Goal: Task Accomplishment & Management: Manage account settings

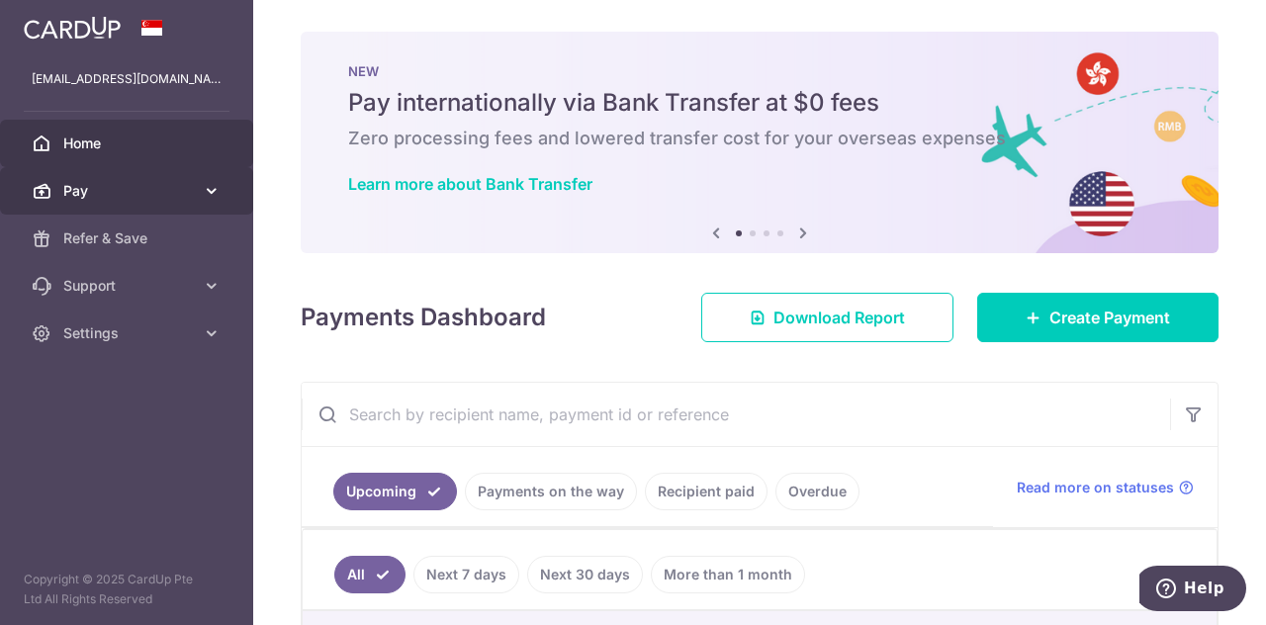
click at [208, 193] on icon at bounding box center [212, 191] width 20 height 20
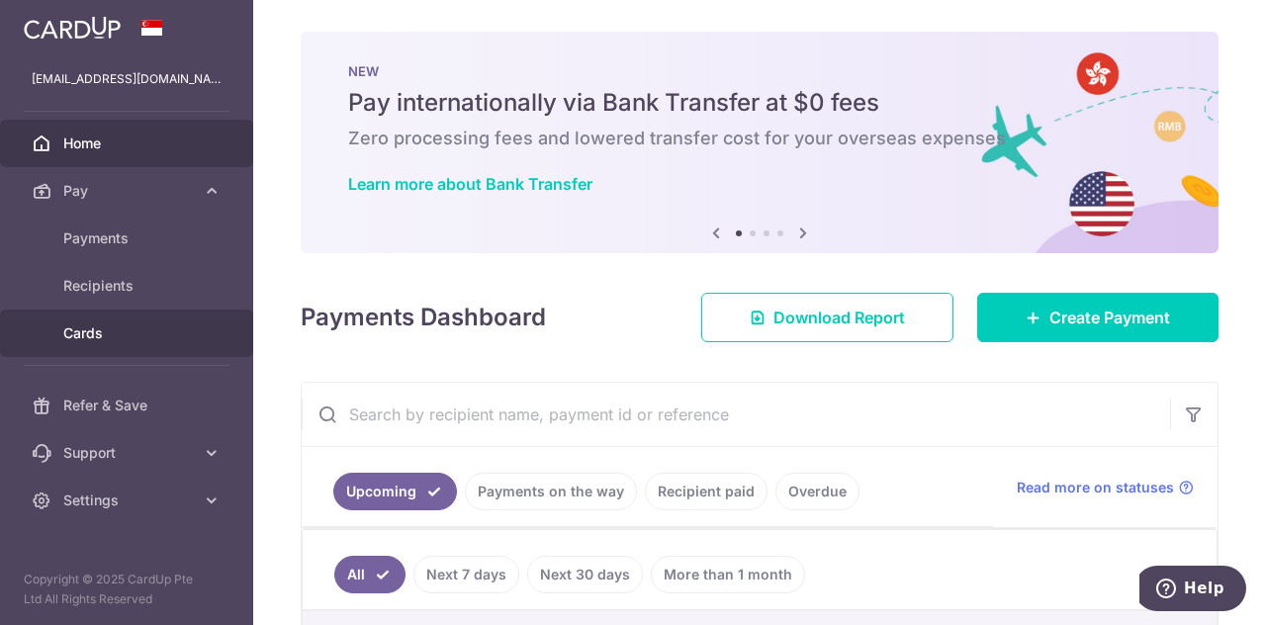
click at [89, 329] on span "Cards" at bounding box center [128, 333] width 131 height 20
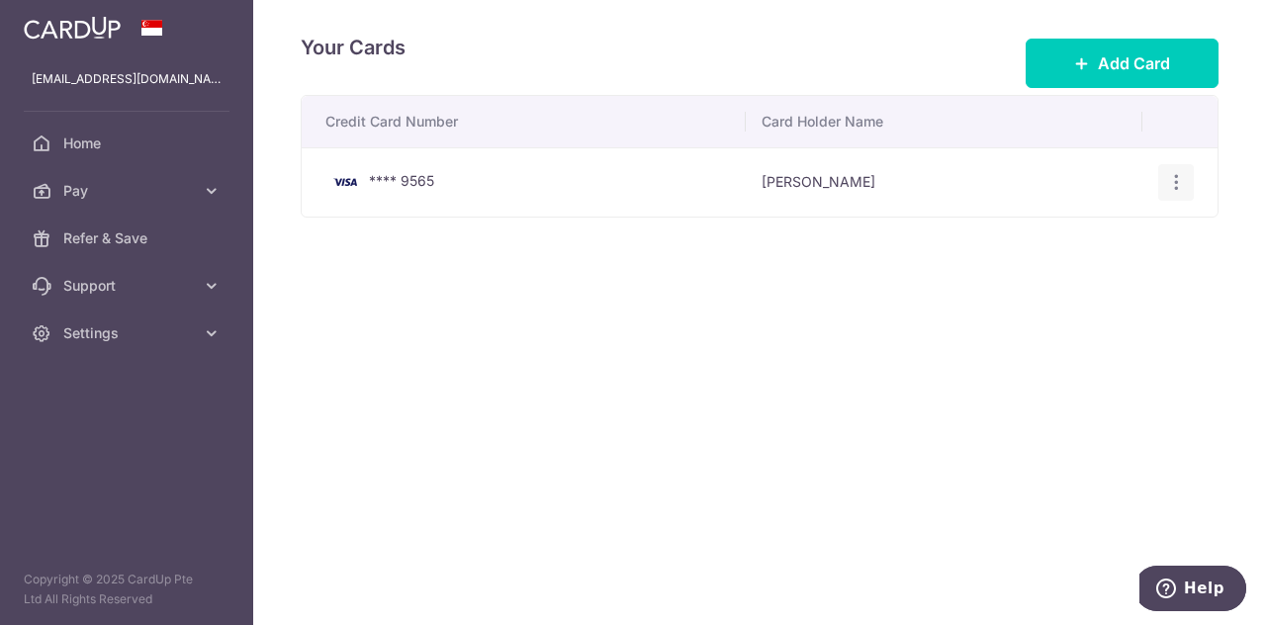
click at [1180, 182] on icon "button" at bounding box center [1176, 182] width 21 height 21
click at [1097, 232] on span "View/Edit" at bounding box center [1109, 237] width 135 height 24
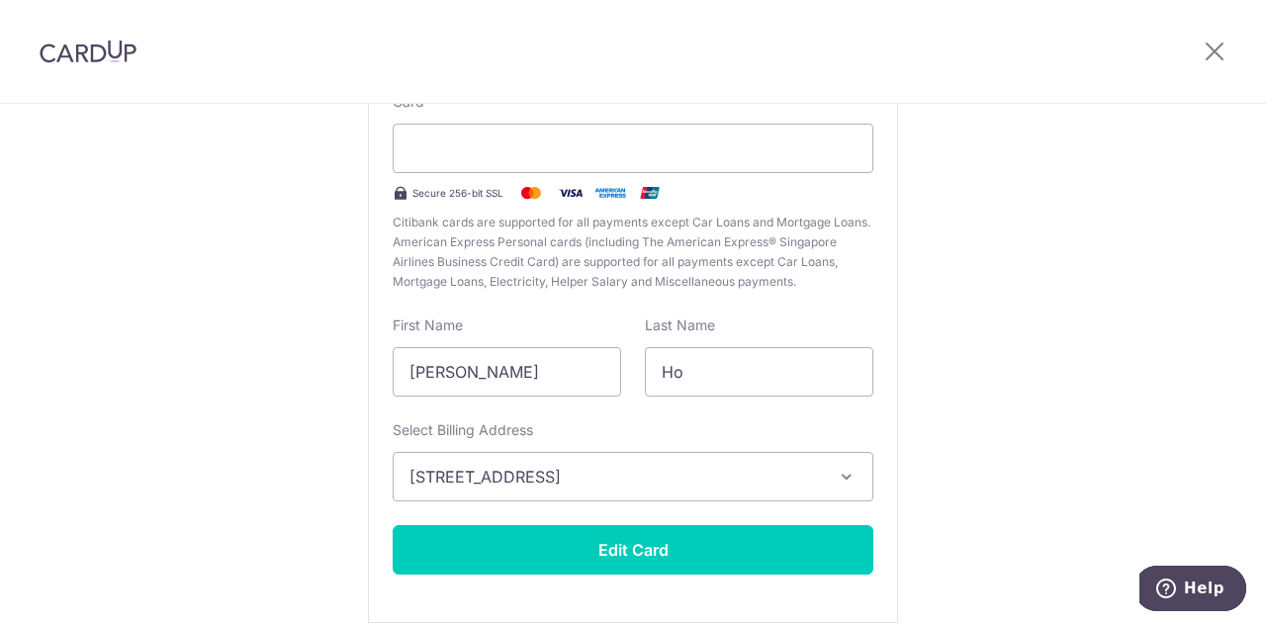
scroll to position [99, 0]
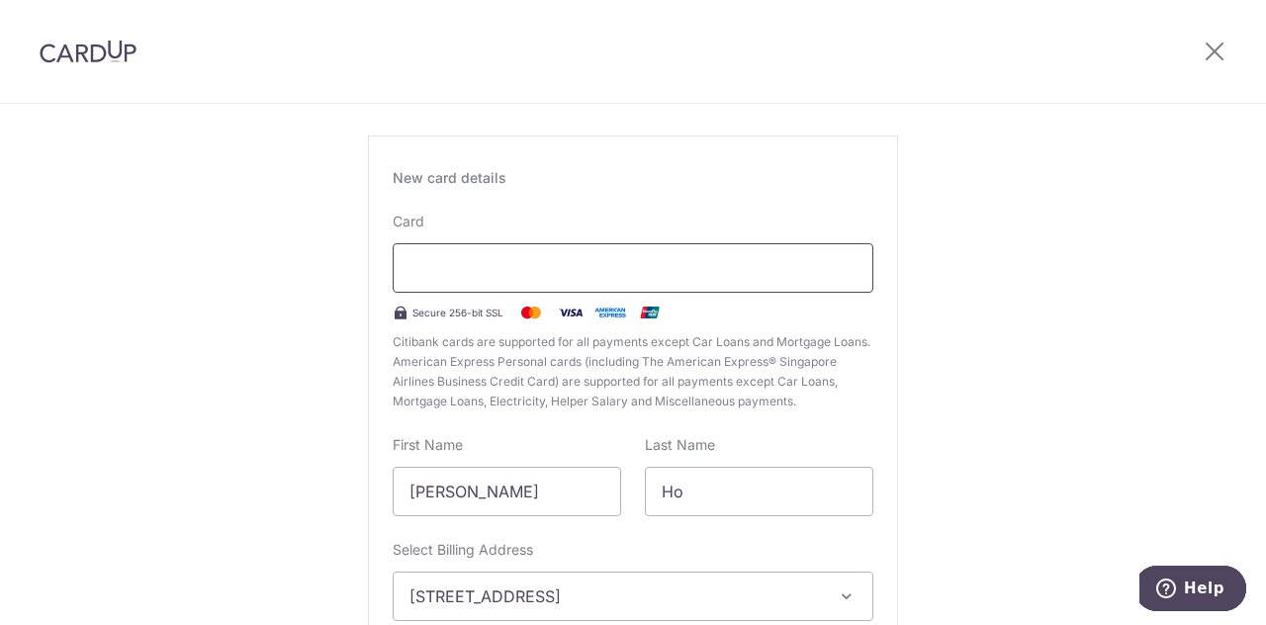
click at [480, 288] on div at bounding box center [633, 267] width 481 height 49
click at [518, 240] on div "Card Secure 256-bit SSL Citibank cards are supported for all payments except Ca…" at bounding box center [633, 312] width 481 height 200
click at [512, 280] on div at bounding box center [633, 267] width 481 height 49
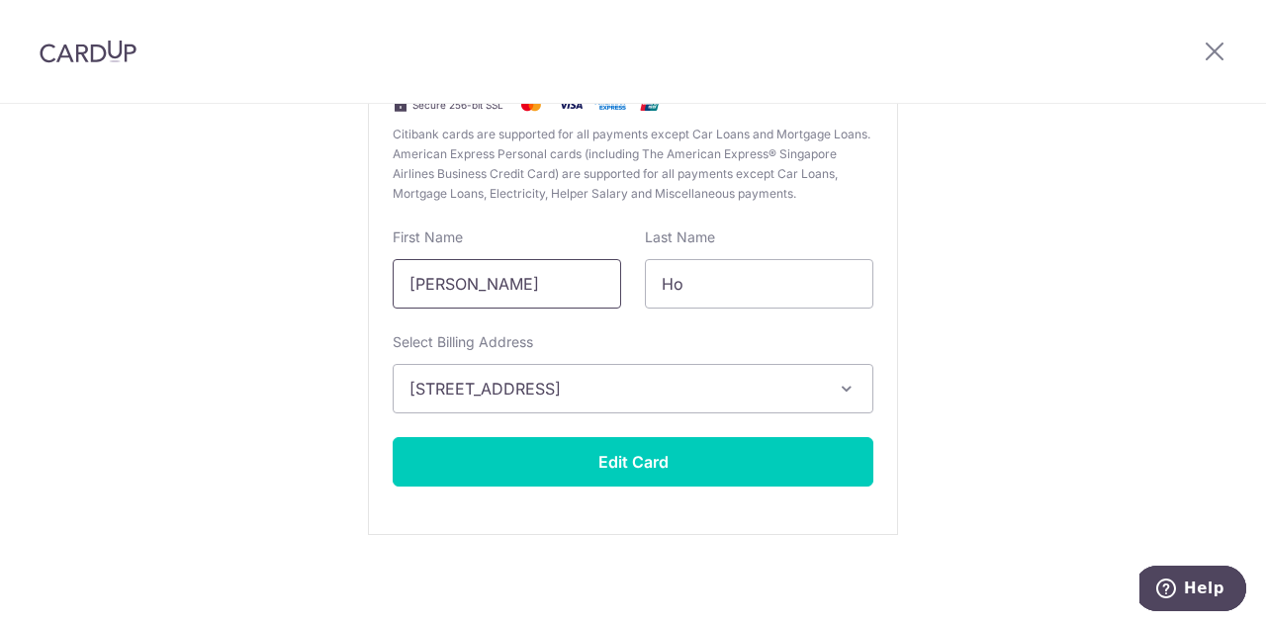
scroll to position [0, 0]
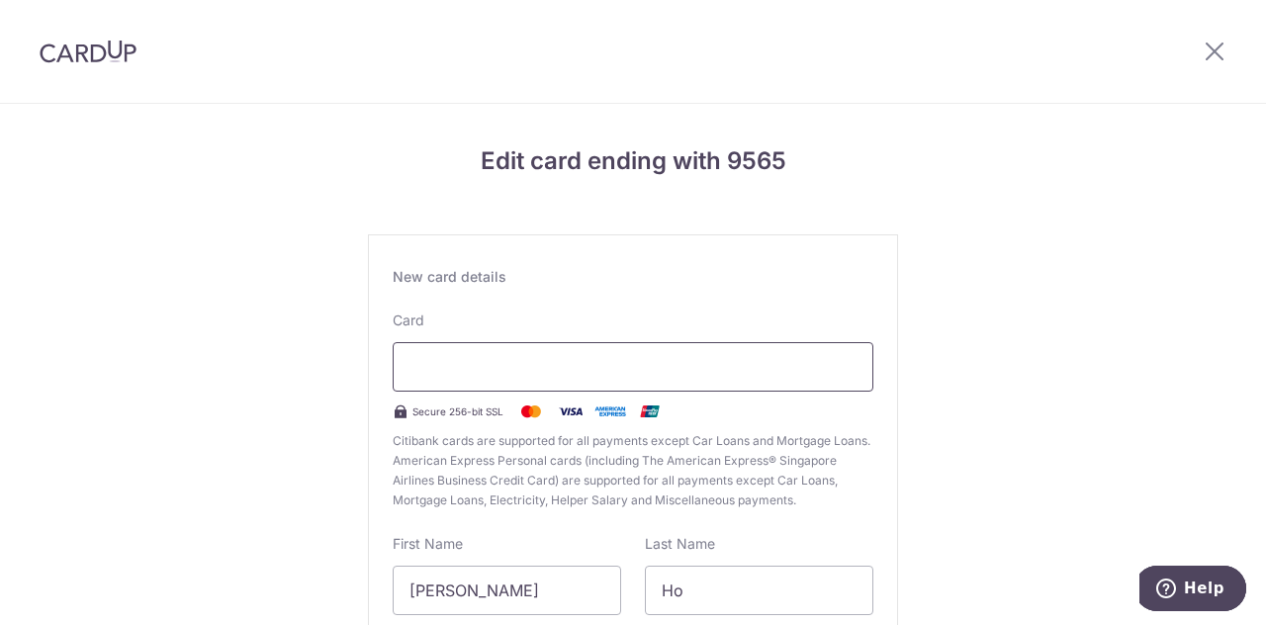
click at [550, 381] on div at bounding box center [633, 366] width 481 height 49
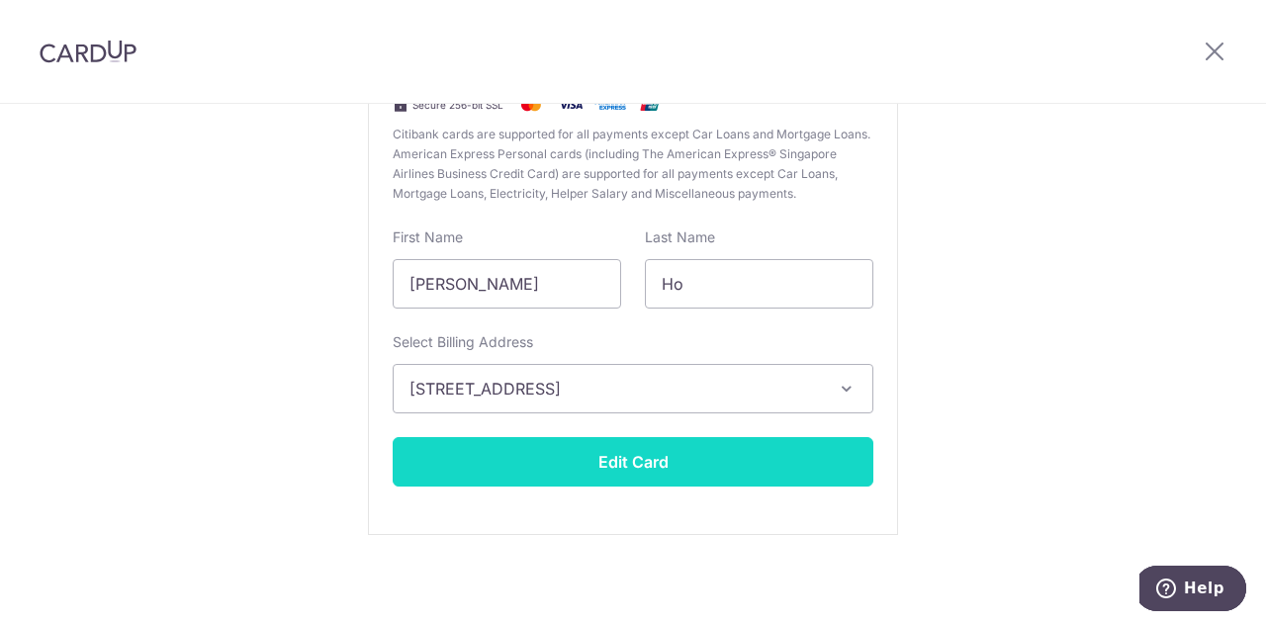
click at [580, 452] on button "Edit Card" at bounding box center [633, 461] width 481 height 49
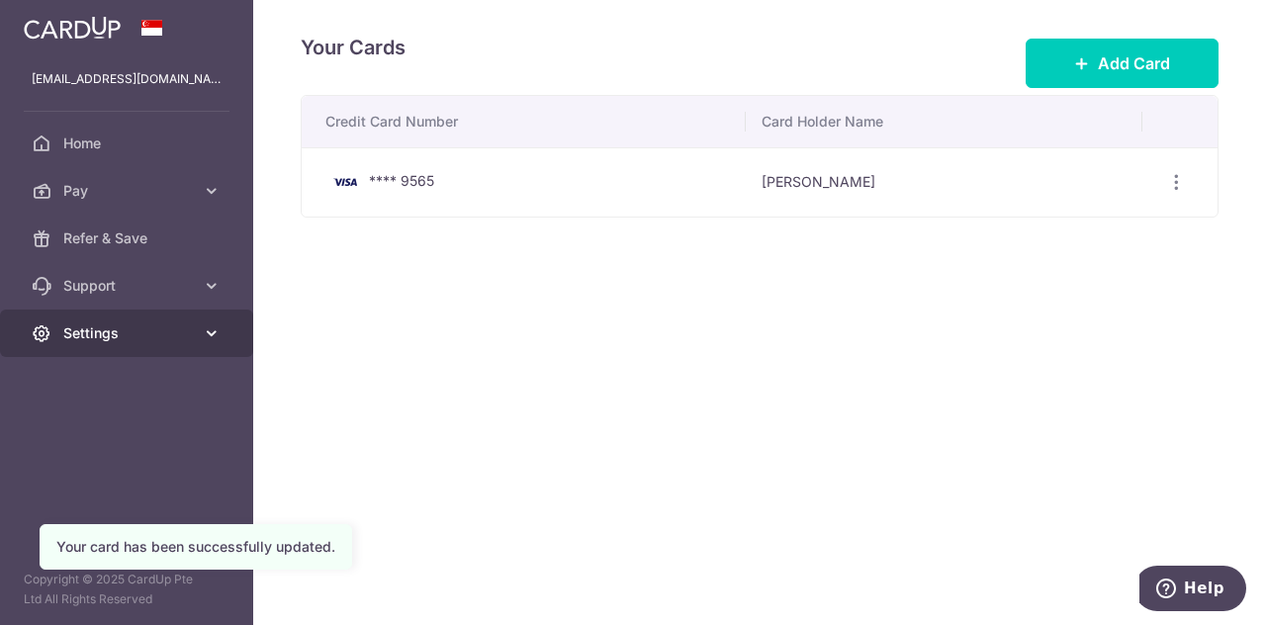
click at [138, 343] on link "Settings" at bounding box center [126, 333] width 253 height 47
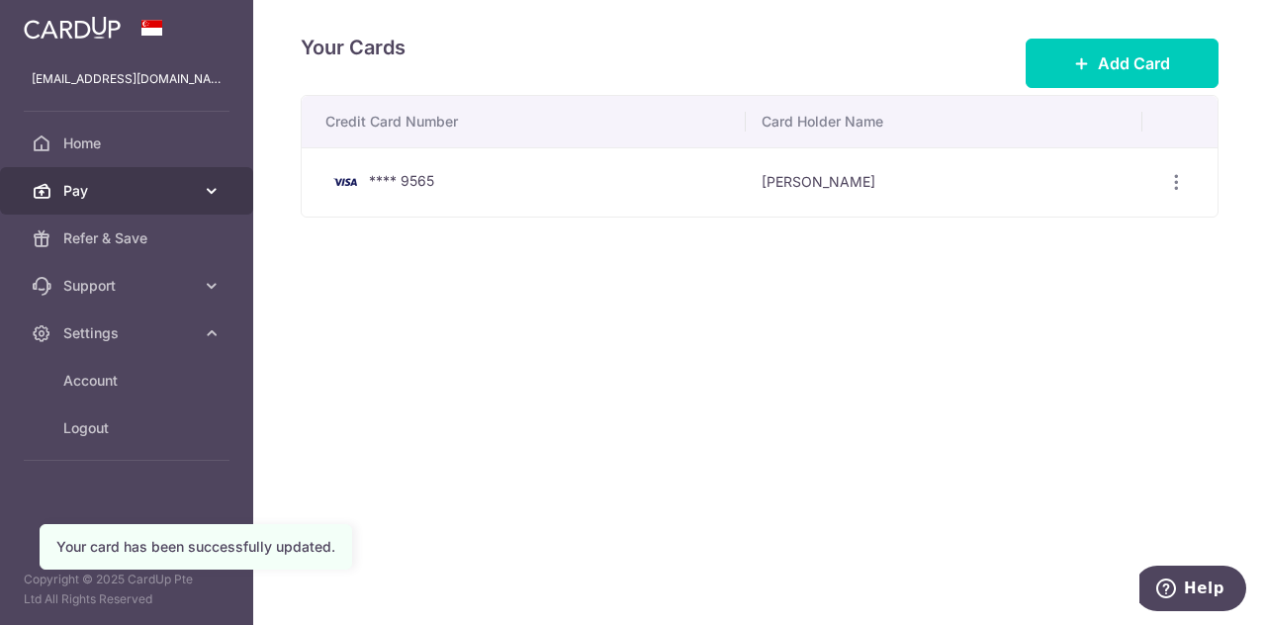
click at [143, 196] on span "Pay" at bounding box center [128, 191] width 131 height 20
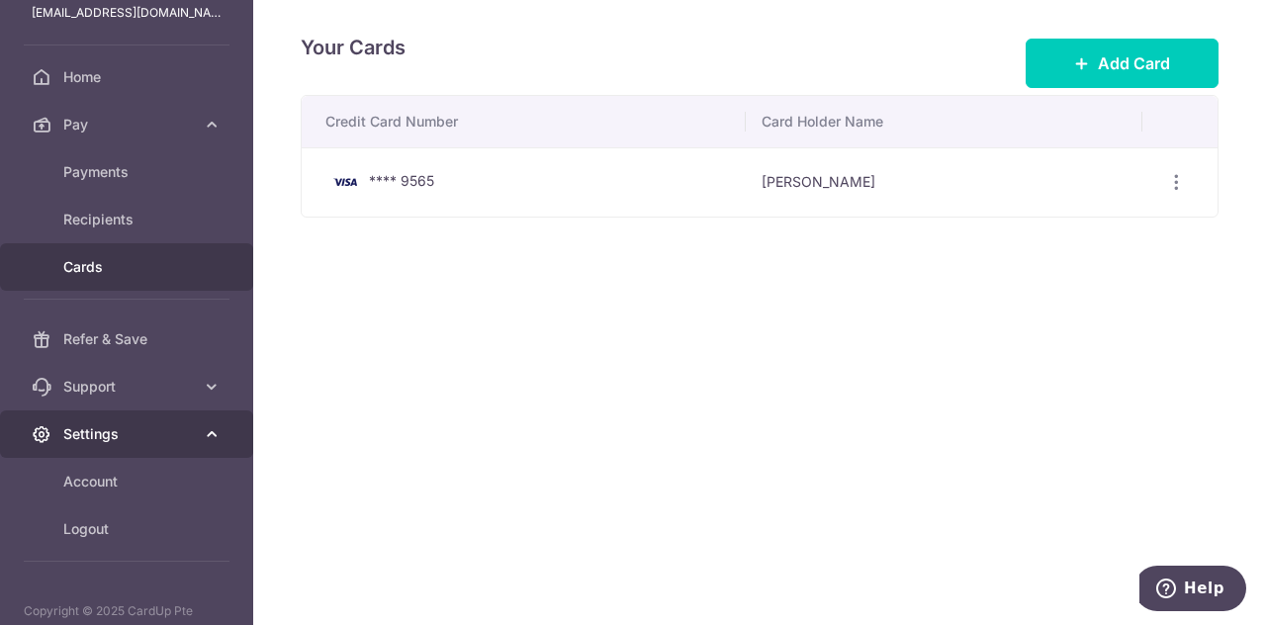
scroll to position [97, 0]
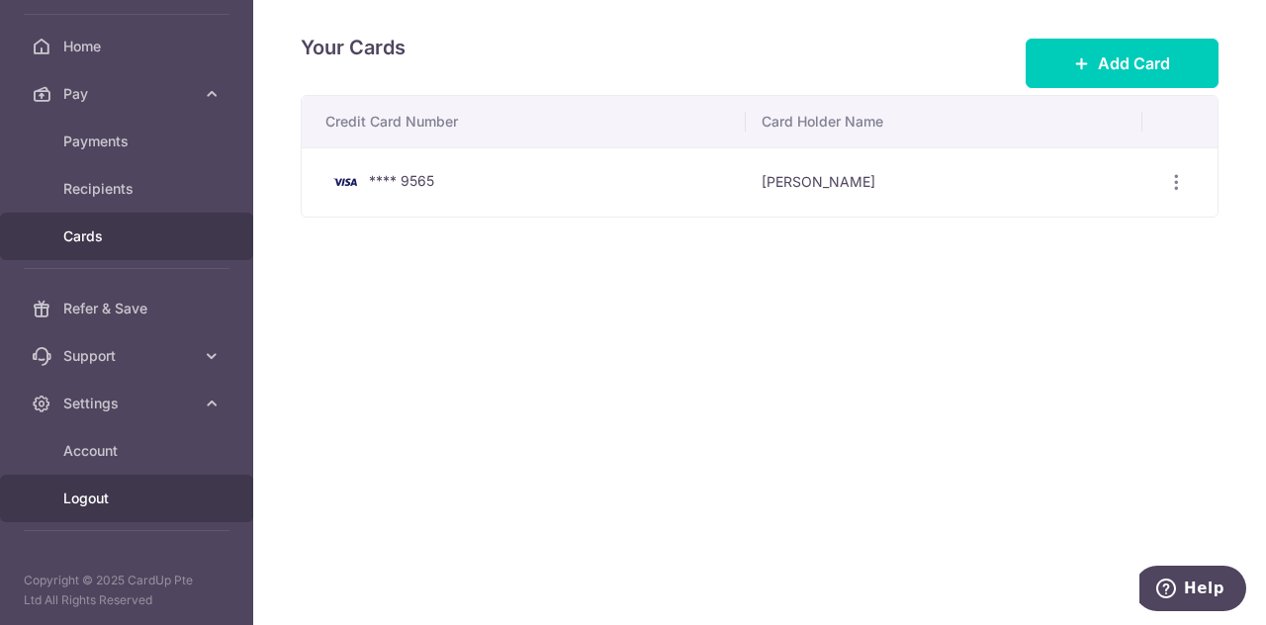
click at [109, 500] on span "Logout" at bounding box center [128, 499] width 131 height 20
